Goal: Transaction & Acquisition: Obtain resource

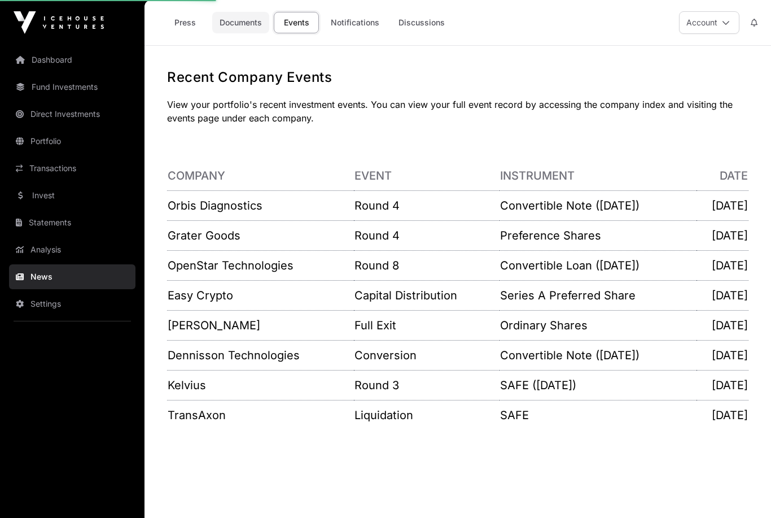
click at [252, 19] on link "Documents" at bounding box center [240, 22] width 57 height 21
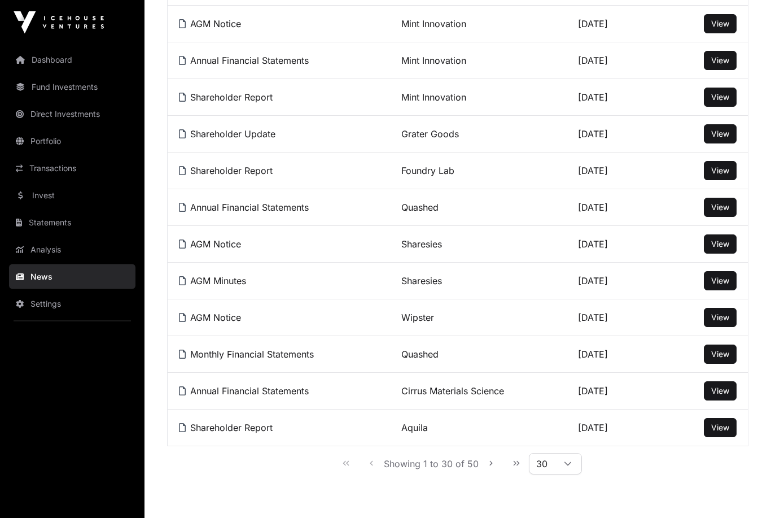
scroll to position [913, 0]
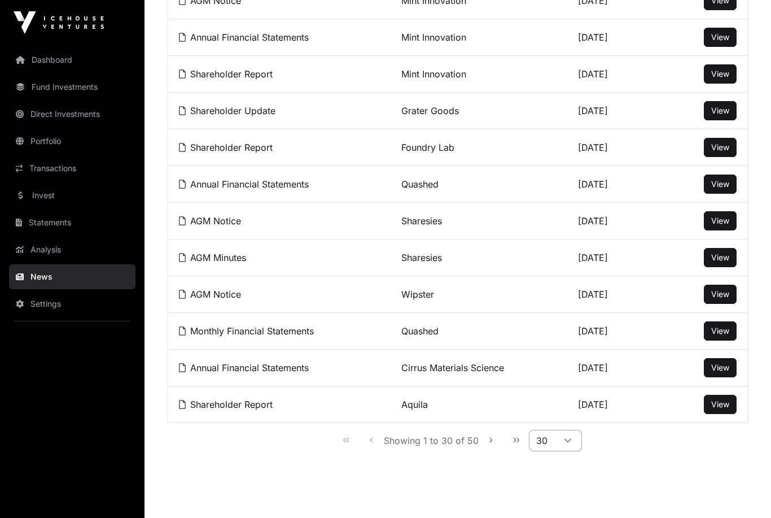
click at [570, 448] on div at bounding box center [567, 440] width 27 height 20
click at [565, 480] on li "50" at bounding box center [554, 484] width 47 height 18
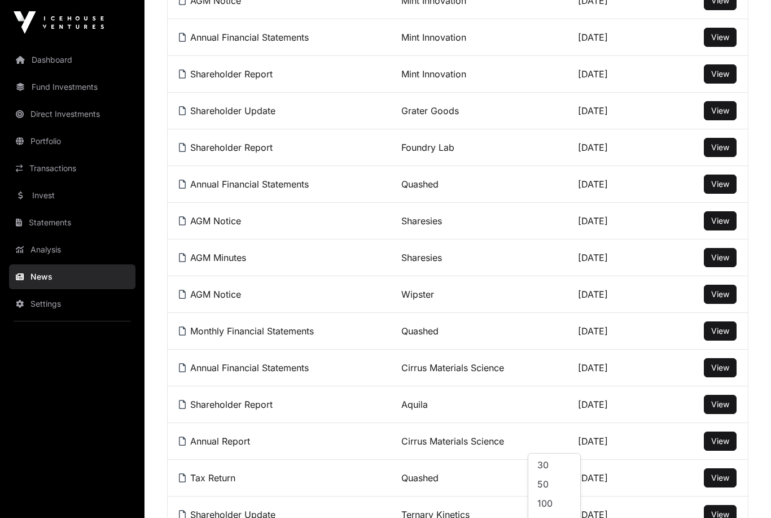
scroll to position [1647, 0]
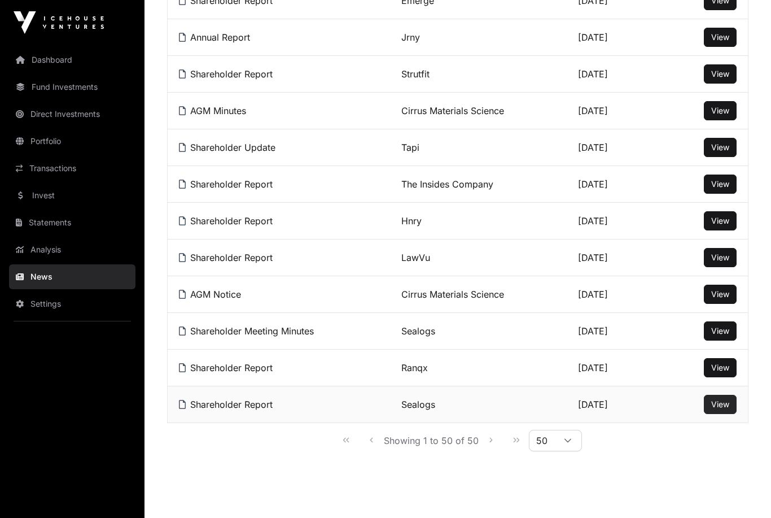
click at [718, 402] on span "View" at bounding box center [720, 404] width 18 height 10
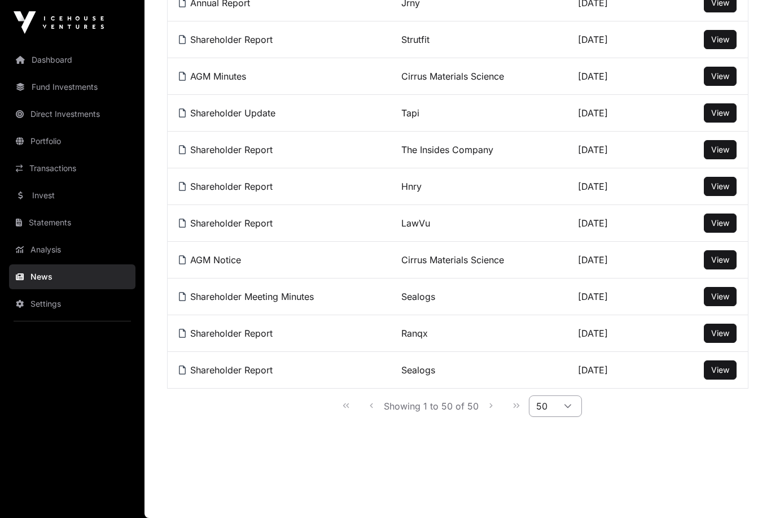
click at [566, 409] on icon at bounding box center [568, 406] width 8 height 8
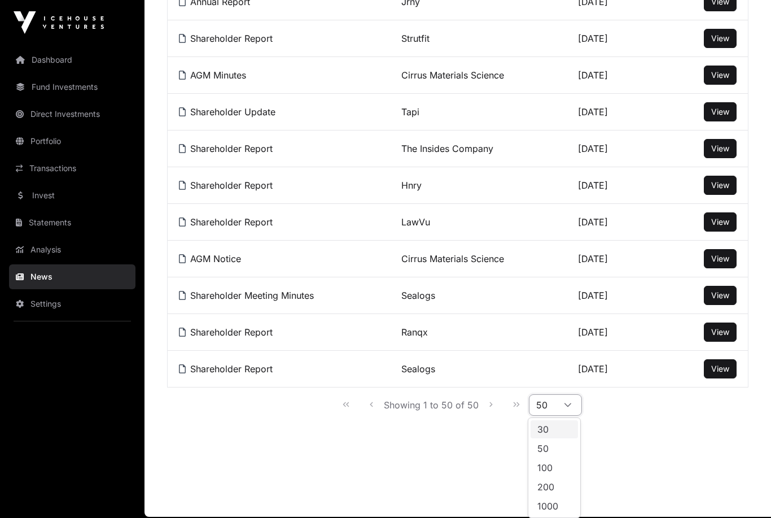
click at [575, 429] on li "30" at bounding box center [554, 429] width 47 height 18
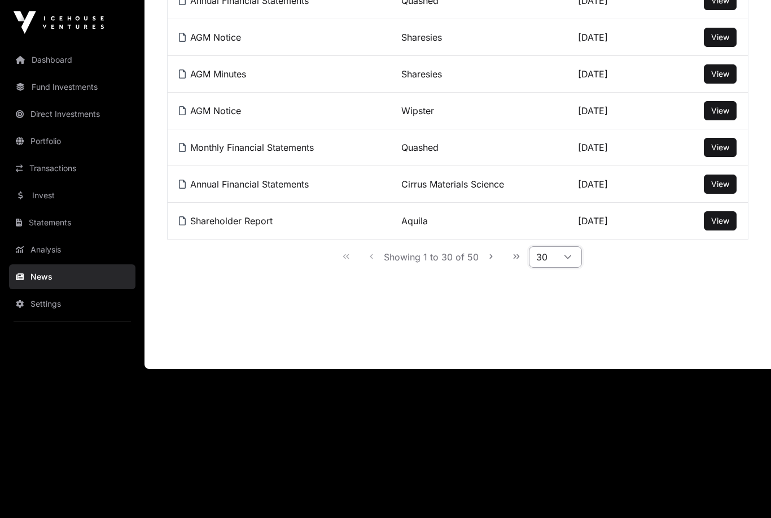
scroll to position [949, 0]
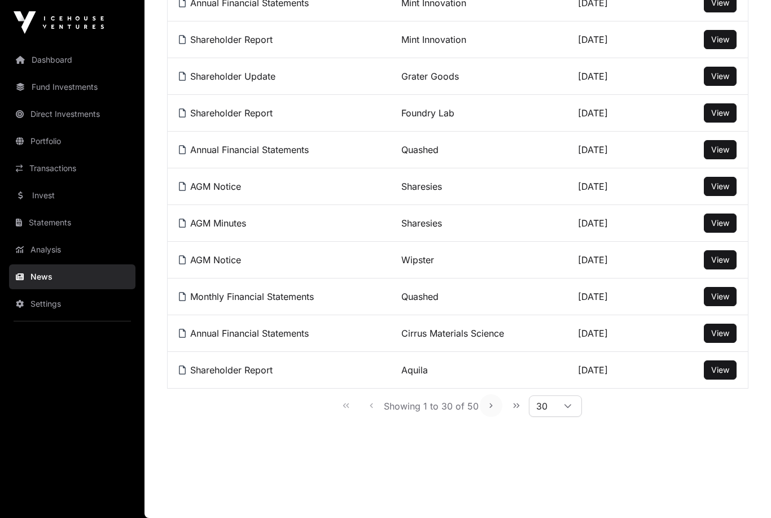
click at [481, 406] on button "Next Page" at bounding box center [491, 405] width 23 height 23
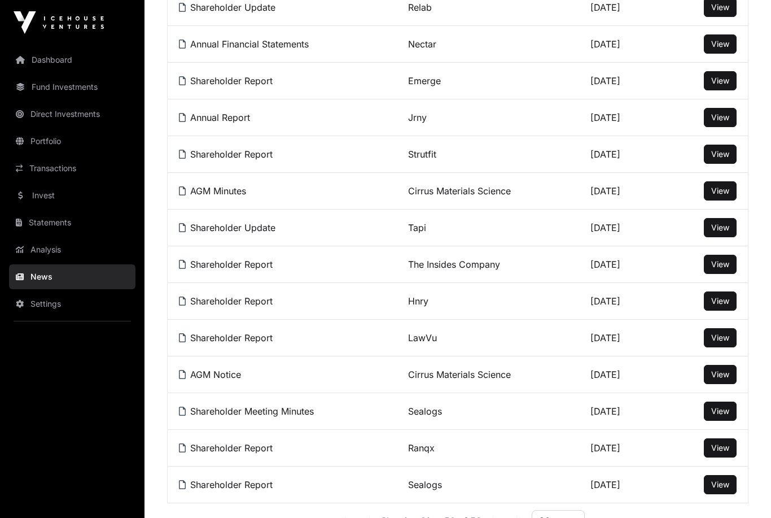
scroll to position [465, 0]
click at [722, 305] on span "View" at bounding box center [720, 301] width 18 height 10
click at [711, 340] on span "View" at bounding box center [720, 338] width 18 height 10
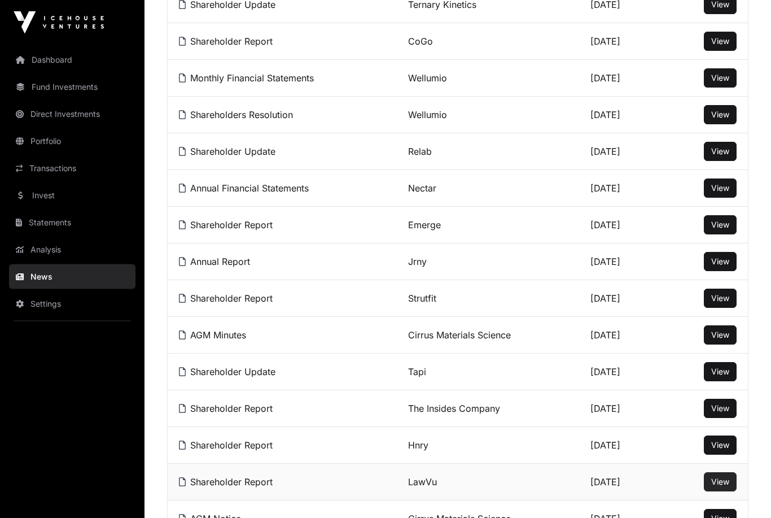
scroll to position [322, 0]
click at [720, 258] on span "View" at bounding box center [720, 261] width 18 height 10
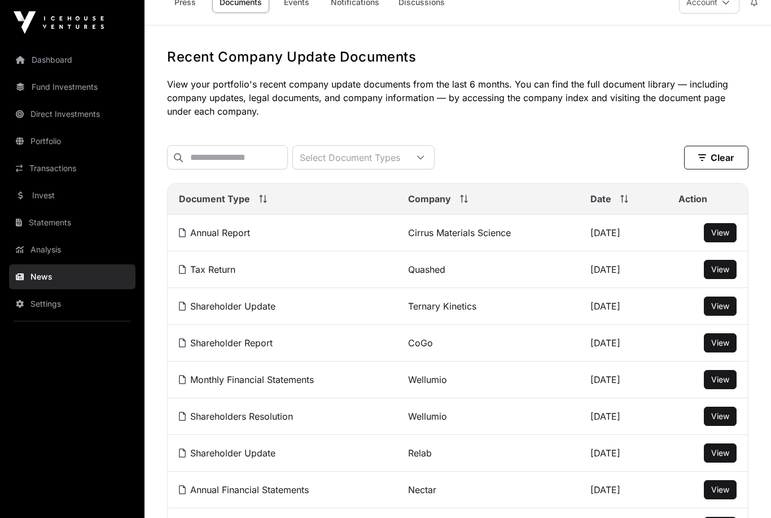
scroll to position [0, 0]
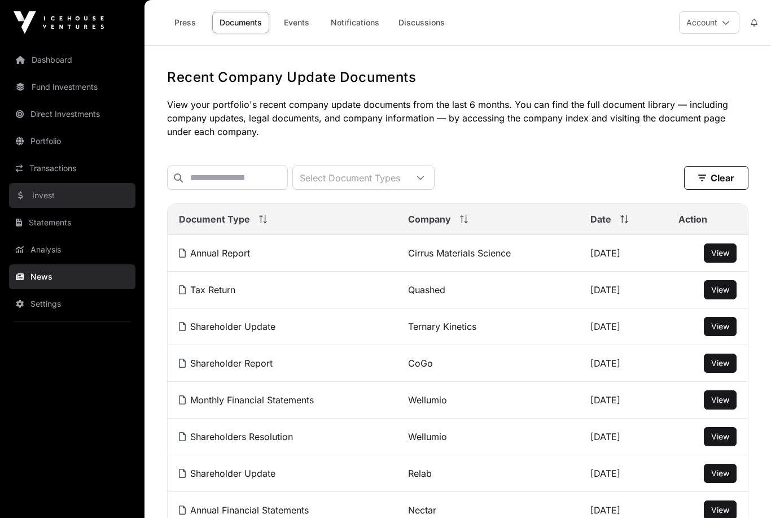
click at [34, 199] on link "Invest" at bounding box center [72, 195] width 126 height 25
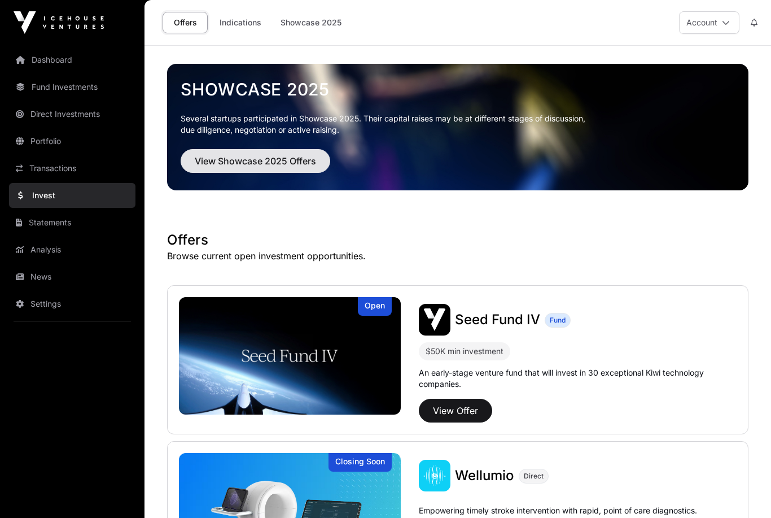
click at [230, 163] on span "View Showcase 2025 Offers" at bounding box center [255, 161] width 121 height 14
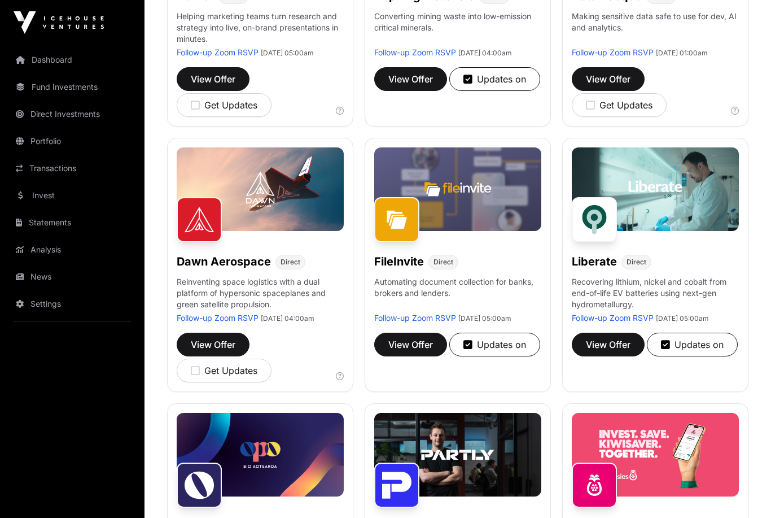
scroll to position [304, 0]
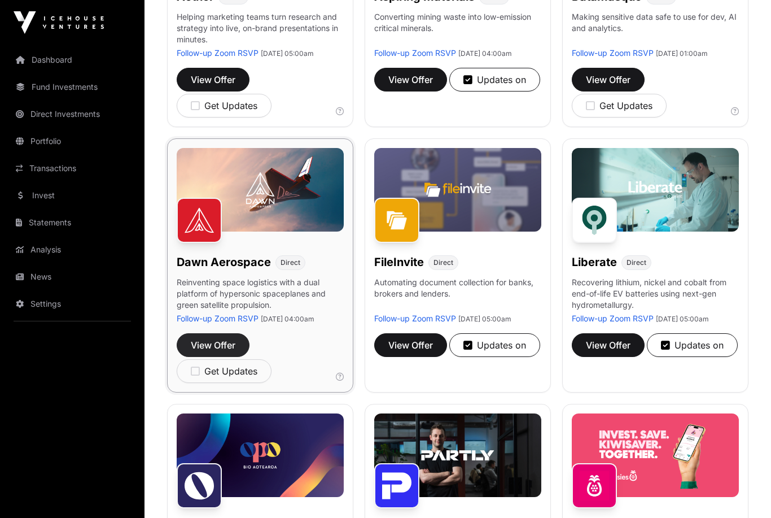
click at [206, 357] on button "View Offer" at bounding box center [213, 345] width 73 height 24
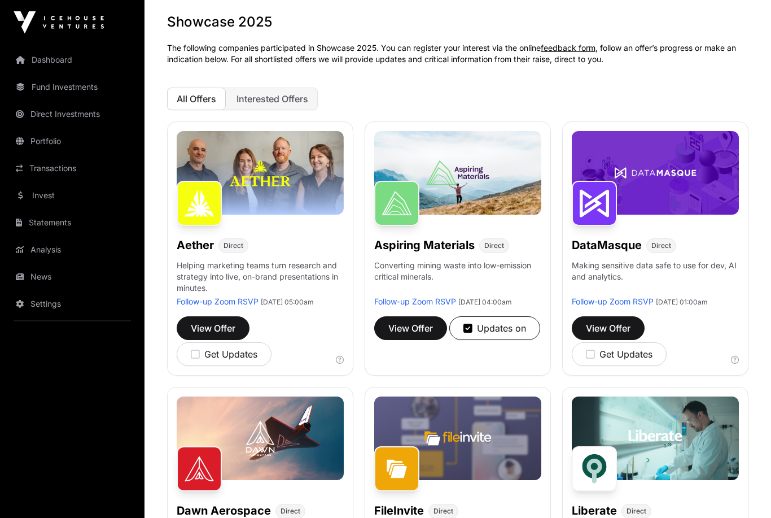
scroll to position [55, 0]
click at [204, 334] on span "View Offer" at bounding box center [213, 328] width 45 height 14
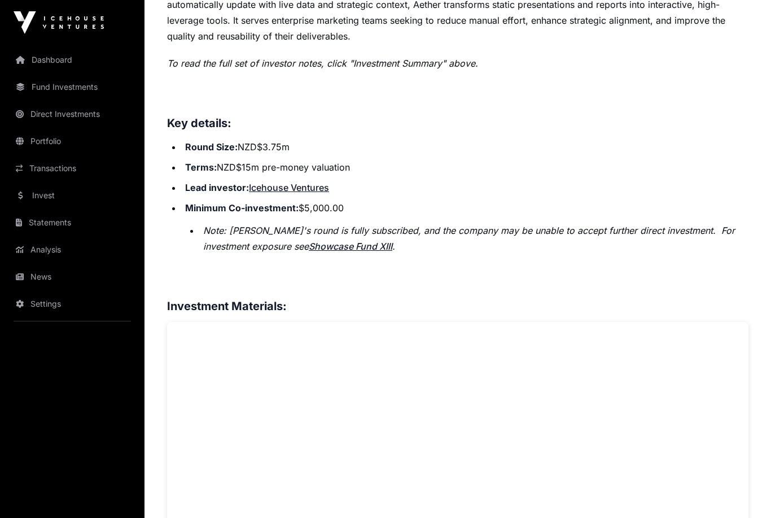
scroll to position [557, 0]
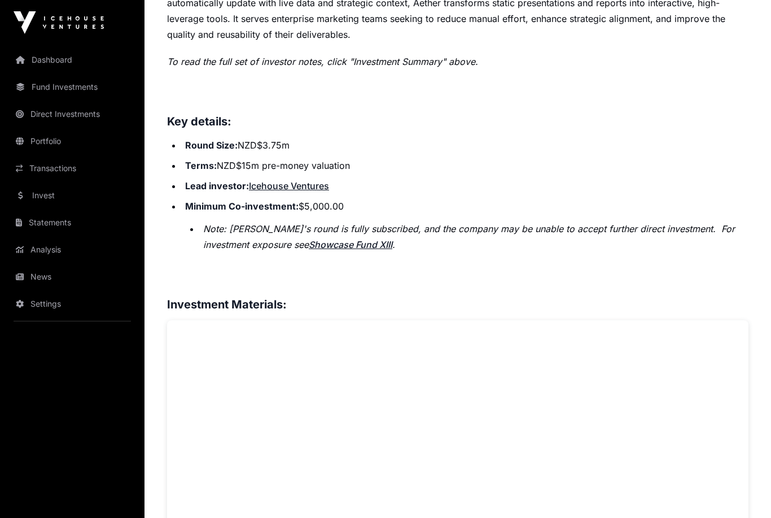
click at [737, 248] on li "Note: [PERSON_NAME]'s round is fully subscribed, and the company may be unable …" at bounding box center [474, 237] width 549 height 32
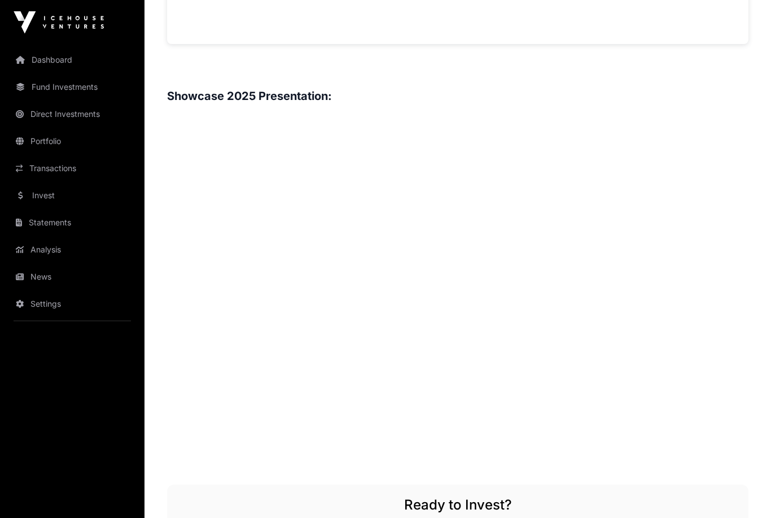
scroll to position [1160, 0]
